Goal: Task Accomplishment & Management: Complete application form

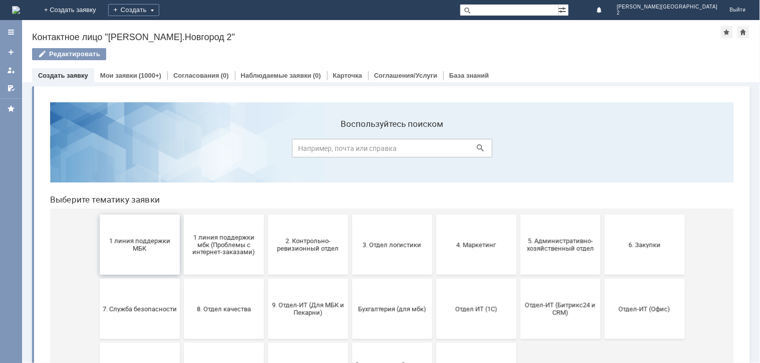
click at [135, 236] on button "1 линия поддержки МБК" at bounding box center [139, 244] width 80 height 60
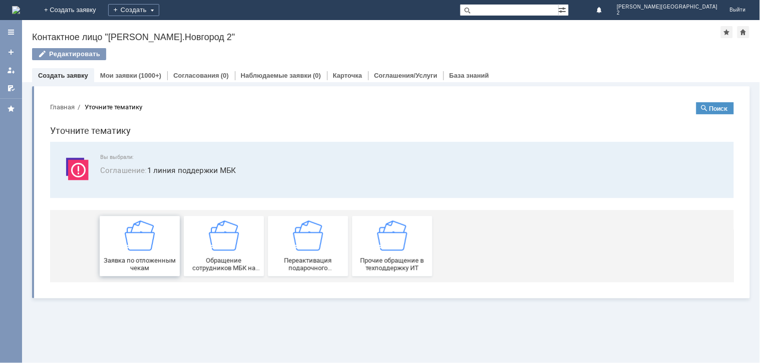
click at [148, 269] on span "Заявка по отложенным чекам" at bounding box center [139, 263] width 74 height 15
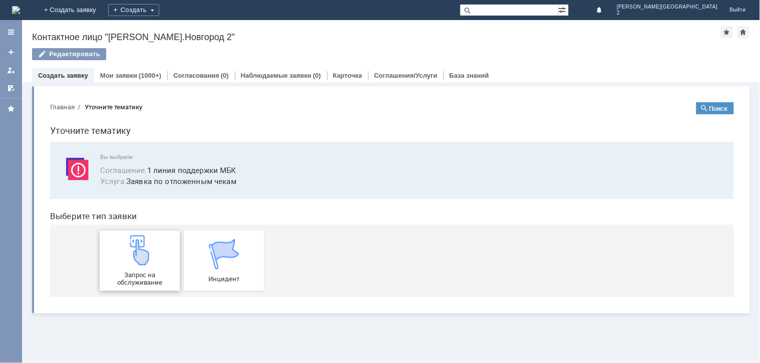
click at [148, 268] on div "Запрос на обслуживание" at bounding box center [139, 260] width 74 height 51
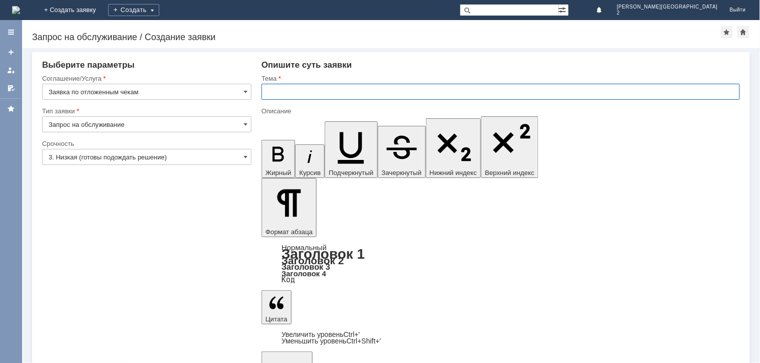
click at [297, 92] on input "text" at bounding box center [501, 92] width 479 height 16
type input "отл чек"
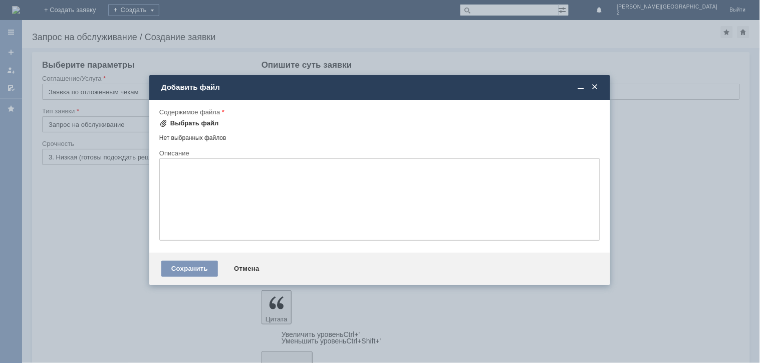
click at [204, 121] on div "Выбрать файл" at bounding box center [194, 123] width 49 height 8
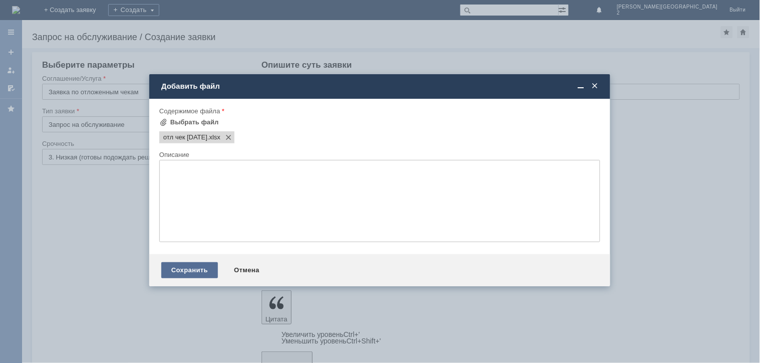
click at [198, 274] on div "Сохранить" at bounding box center [189, 270] width 57 height 16
